Goal: Task Accomplishment & Management: Manage account settings

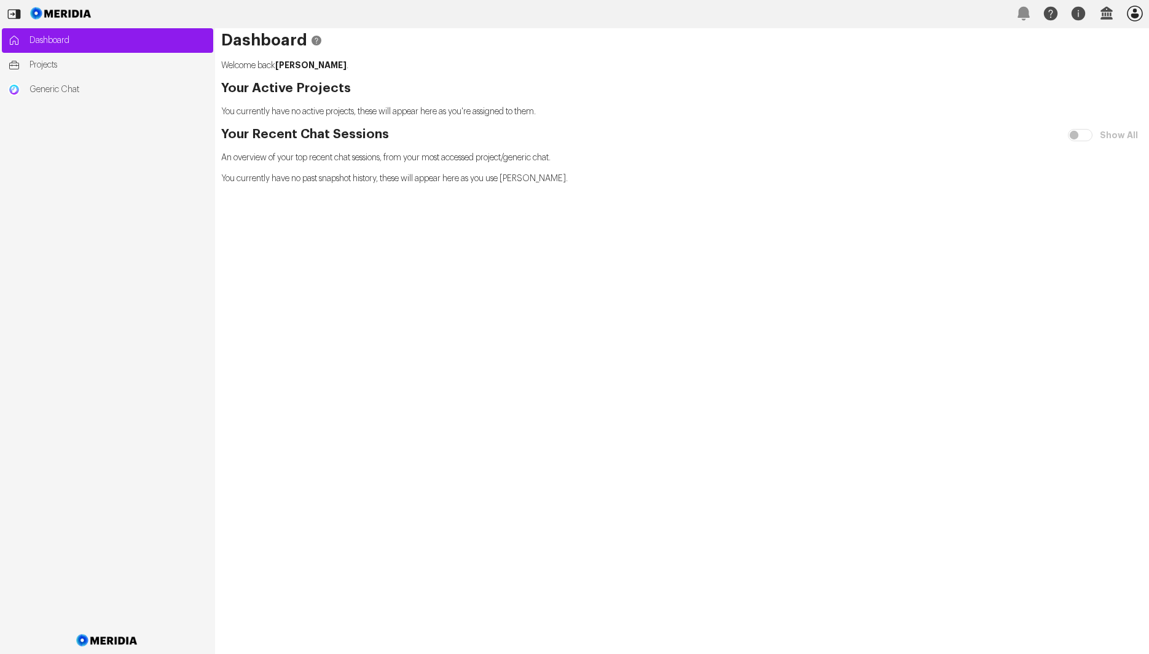
click at [1137, 10] on icon "button" at bounding box center [1135, 14] width 20 height 20
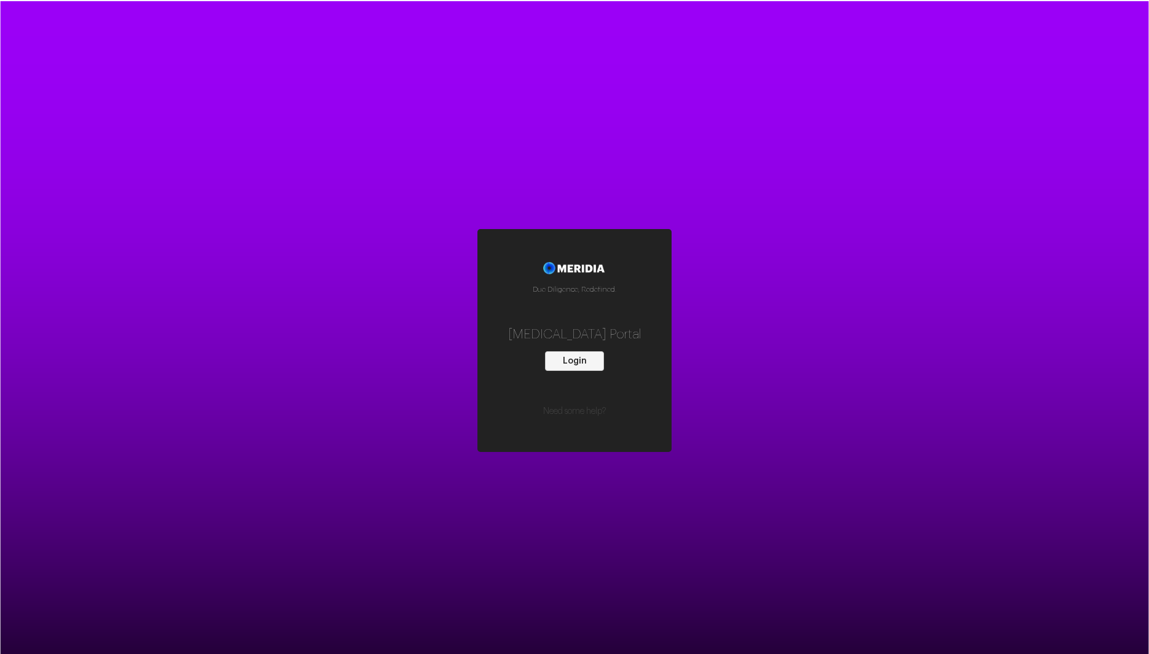
click at [587, 358] on button "Login" at bounding box center [574, 361] width 59 height 20
